Goal: Information Seeking & Learning: Check status

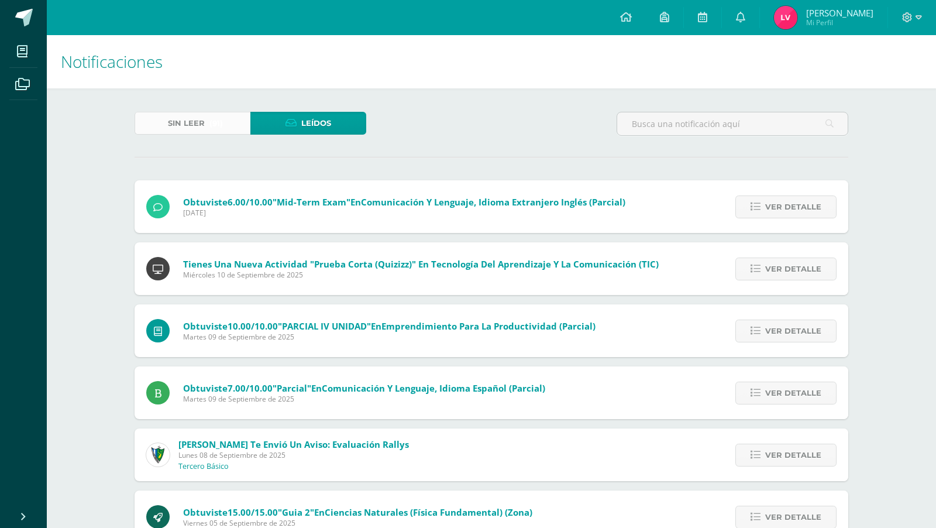
click at [233, 123] on link "Sin leer (91)" at bounding box center [193, 123] width 116 height 23
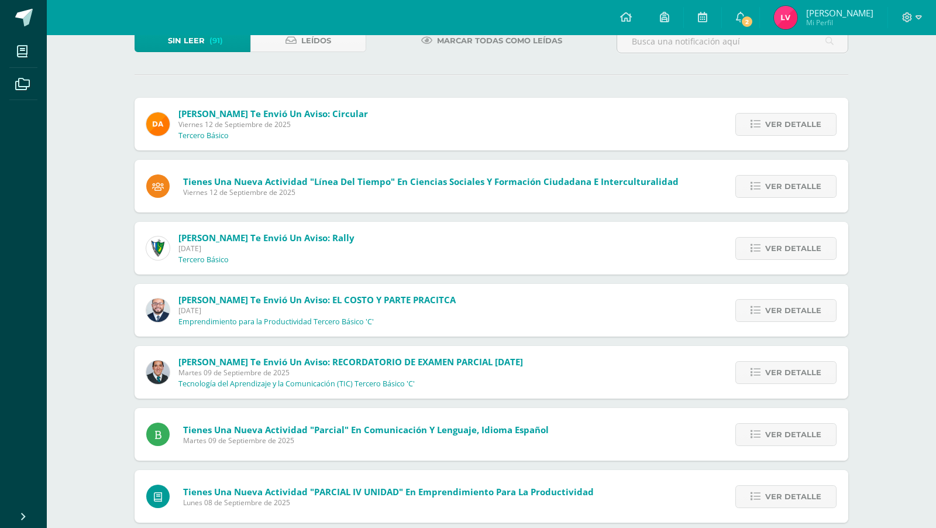
scroll to position [82, 0]
click at [773, 240] on span "Ver detalle" at bounding box center [793, 249] width 56 height 22
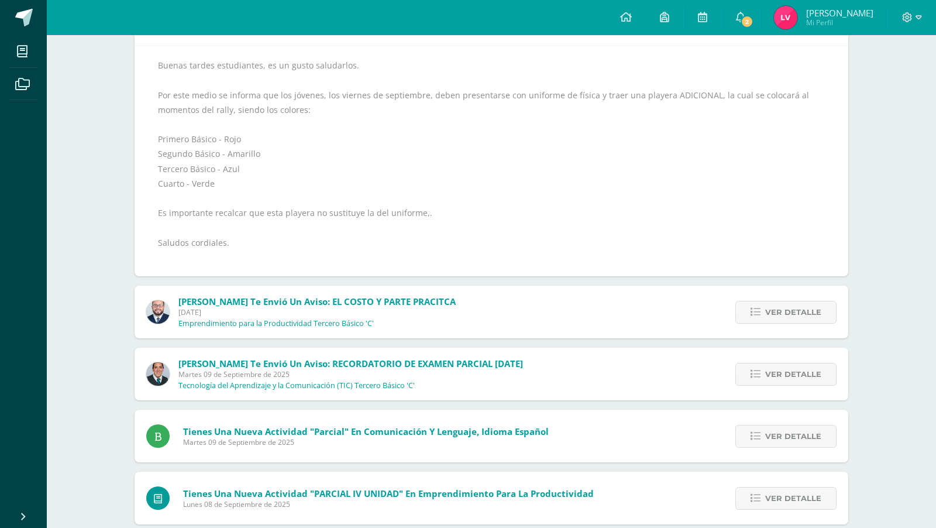
scroll to position [33, 0]
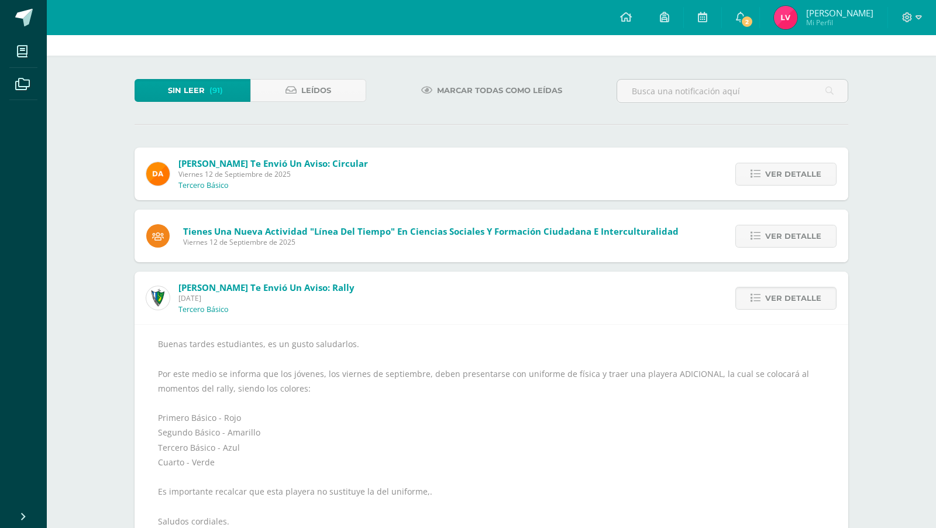
click at [788, 22] on img at bounding box center [785, 17] width 23 height 23
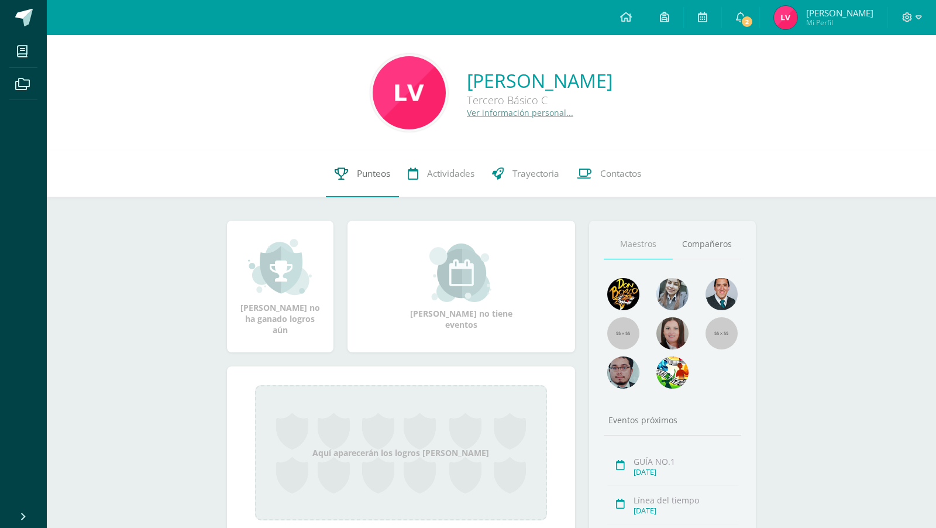
click at [391, 165] on link "Punteos" at bounding box center [362, 173] width 73 height 47
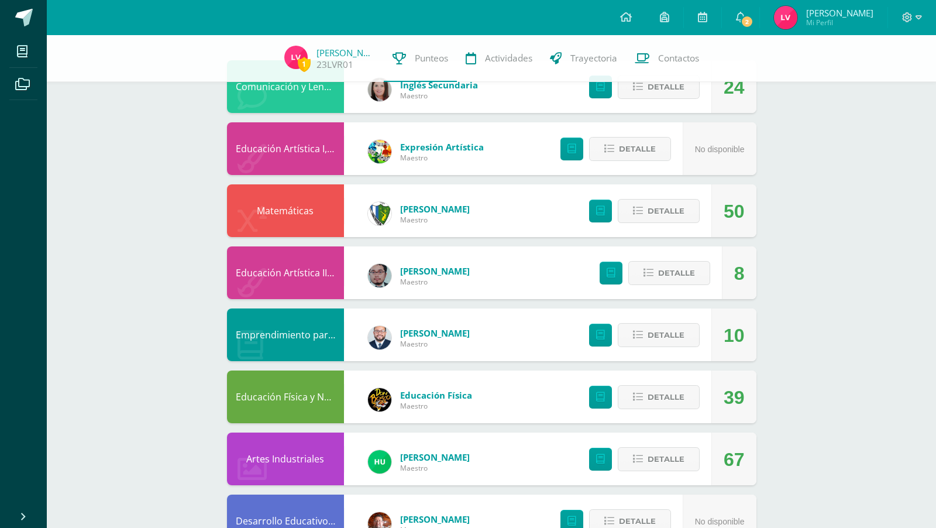
scroll to position [123, 0]
click at [679, 219] on span "Detalle" at bounding box center [665, 212] width 37 height 22
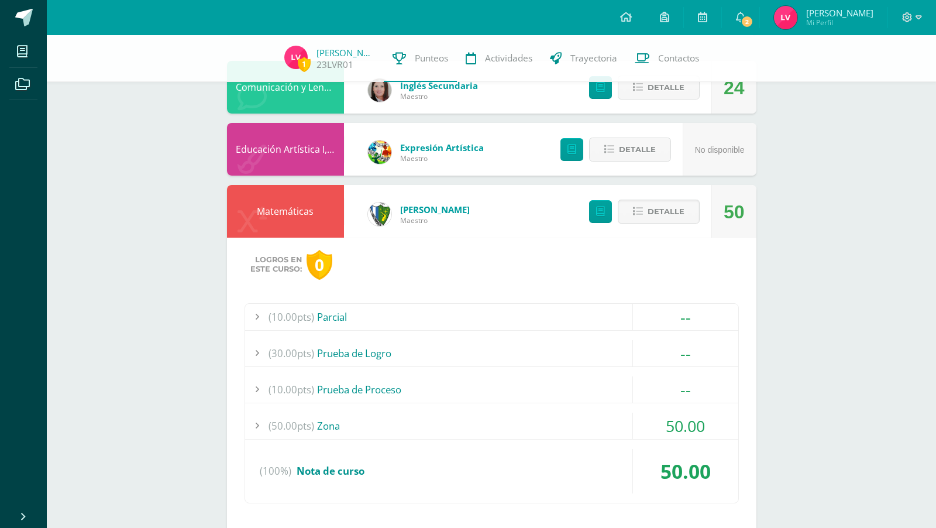
click at [493, 418] on div "(50.00pts) Zona" at bounding box center [491, 425] width 493 height 26
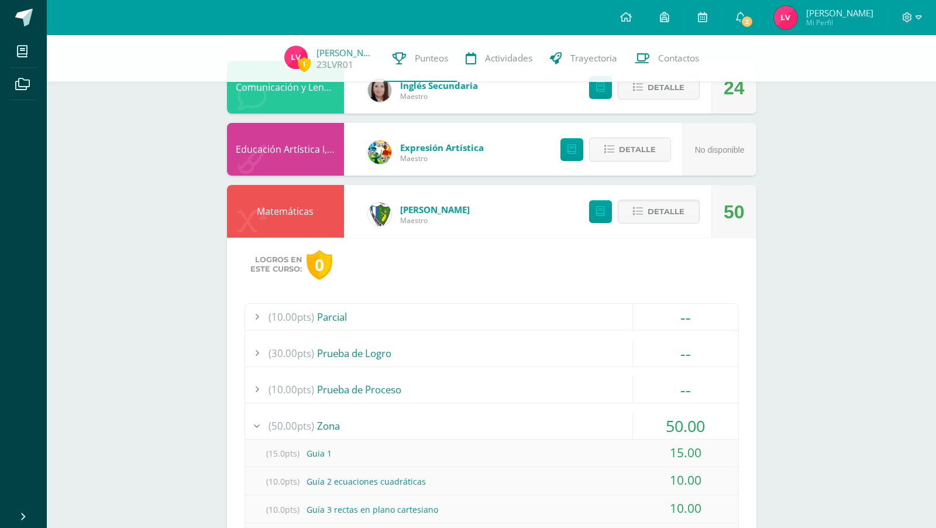
click at [493, 418] on div "(50.00pts) Zona" at bounding box center [491, 425] width 493 height 26
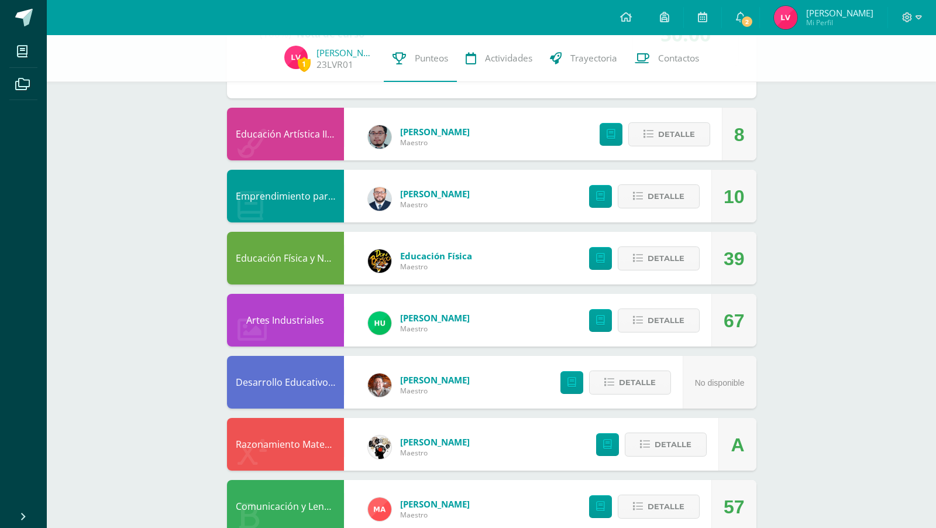
scroll to position [559, 0]
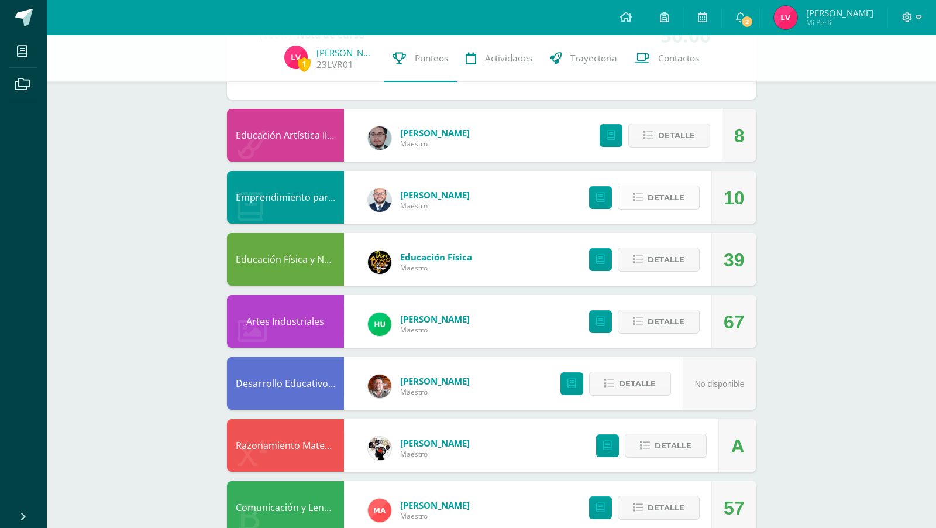
click at [690, 199] on button "Detalle" at bounding box center [659, 197] width 82 height 24
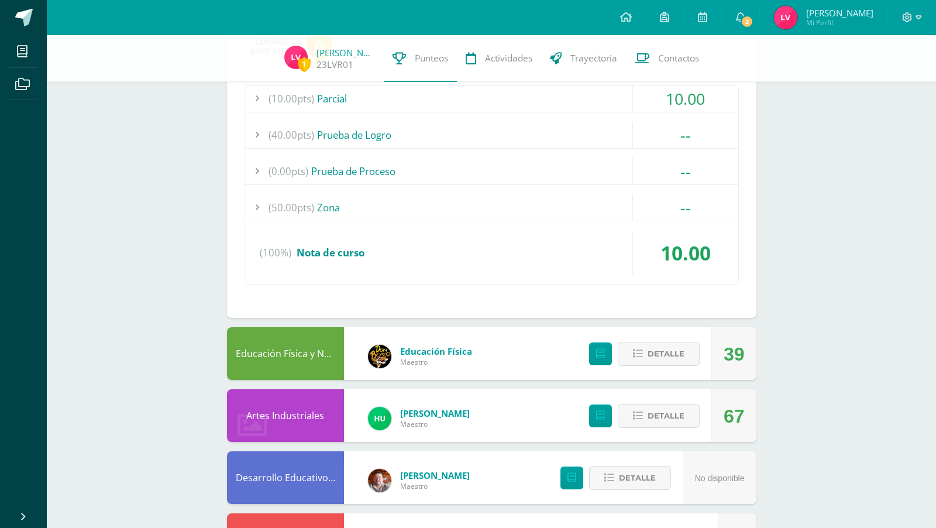
scroll to position [781, 0]
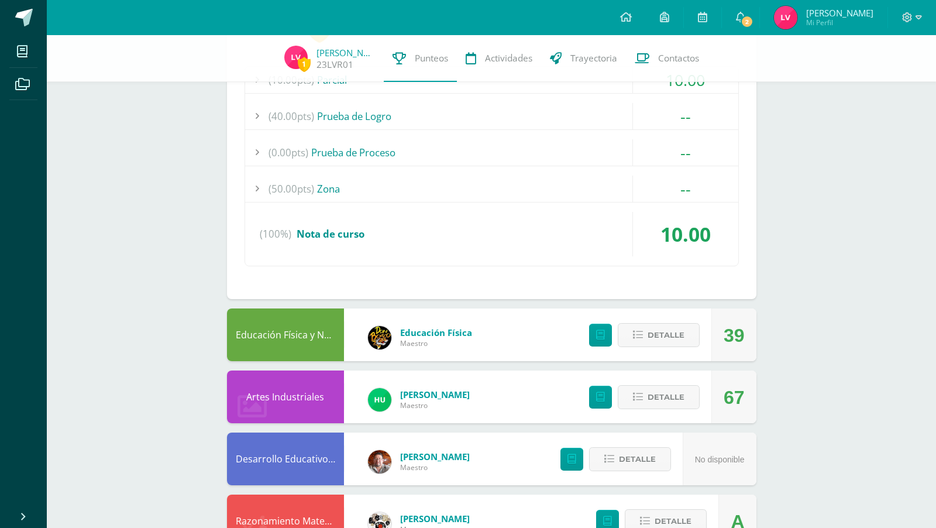
click at [705, 336] on div "Detalle" at bounding box center [641, 334] width 140 height 53
click at [678, 329] on span "Detalle" at bounding box center [665, 335] width 37 height 22
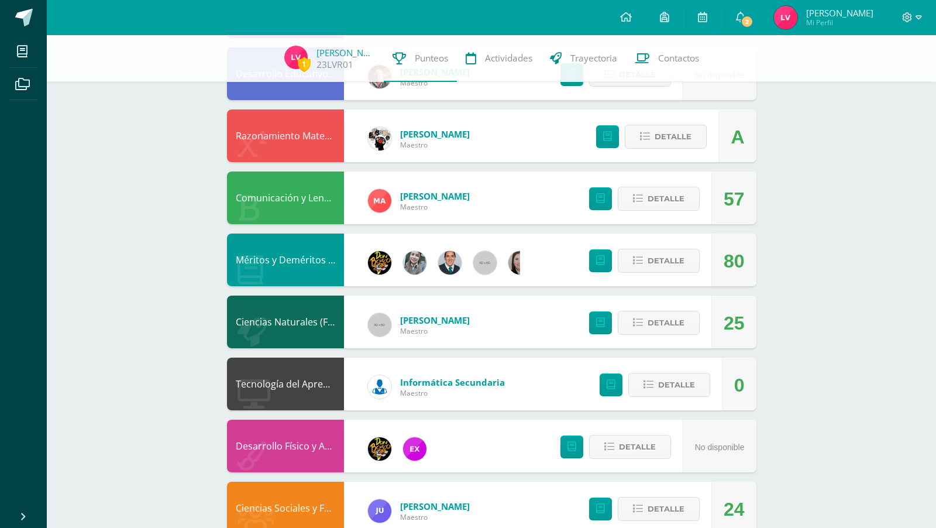
scroll to position [1487, 0]
